Goal: Task Accomplishment & Management: Complete application form

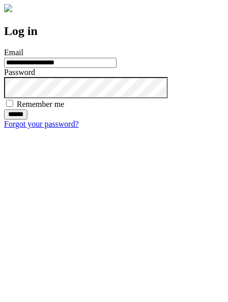
type input "**********"
click at [27, 120] on input "******" at bounding box center [15, 114] width 23 height 10
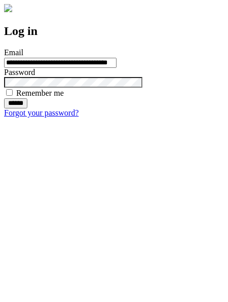
type input "**********"
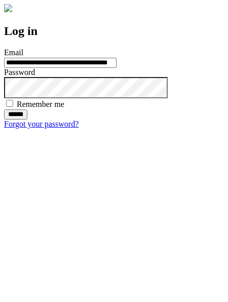
click at [27, 120] on input "******" at bounding box center [15, 114] width 23 height 10
